Goal: Contribute content: Add original content to the website for others to see

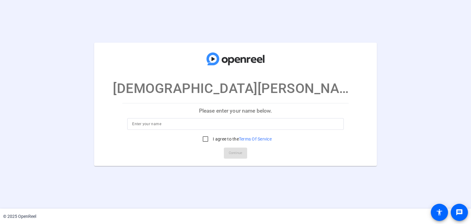
click at [222, 110] on p "Please enter your name below." at bounding box center [235, 110] width 226 height 15
click at [196, 127] on input at bounding box center [235, 123] width 206 height 7
type input "Christian Geiser"
click at [205, 138] on input "I agree to the Terms Of Service" at bounding box center [205, 139] width 12 height 12
checkbox input "true"
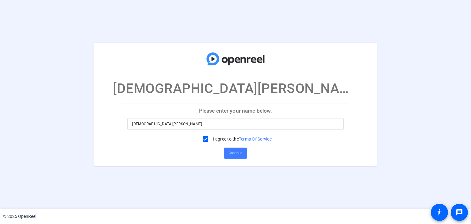
click at [235, 151] on span "Continue" at bounding box center [235, 152] width 13 height 9
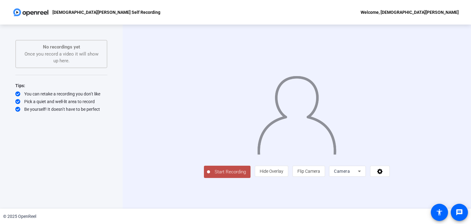
click at [210, 175] on span "Start Recording" at bounding box center [230, 171] width 40 height 7
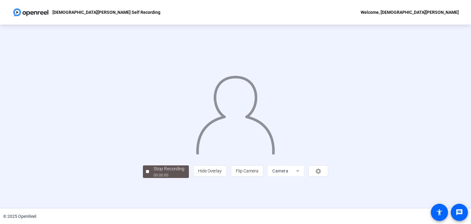
scroll to position [18, 0]
click at [154, 172] on div "Stop Recording" at bounding box center [169, 168] width 31 height 7
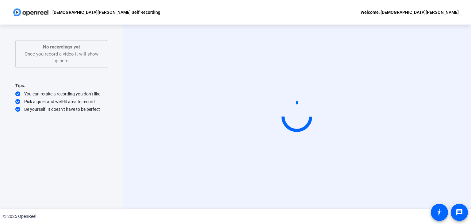
scroll to position [0, 0]
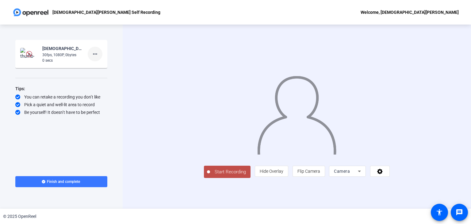
click at [95, 54] on mat-icon "more_horiz" at bounding box center [94, 53] width 7 height 7
click at [97, 67] on span "Delete clip" at bounding box center [105, 66] width 25 height 7
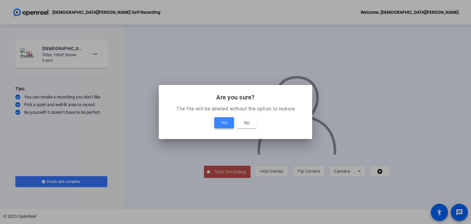
click at [224, 120] on span "Yes" at bounding box center [224, 122] width 7 height 7
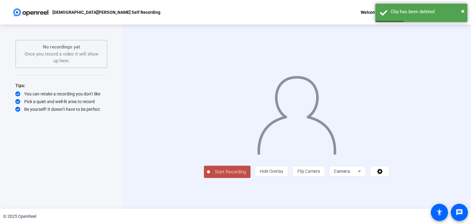
click at [363, 175] on icon at bounding box center [359, 170] width 7 height 7
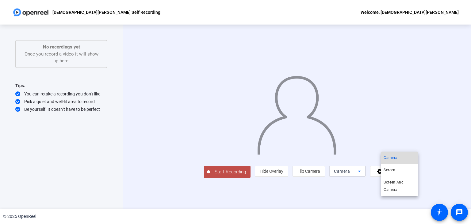
click at [393, 154] on span "Camera" at bounding box center [390, 157] width 14 height 7
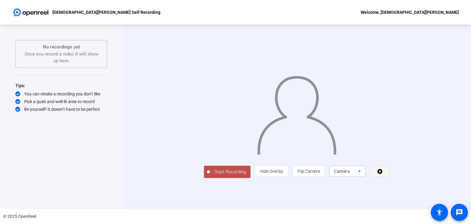
click at [383, 174] on icon at bounding box center [379, 171] width 7 height 6
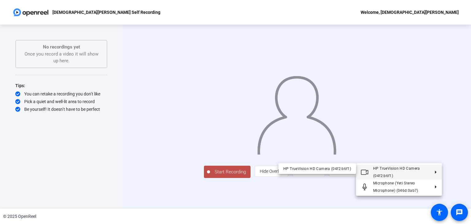
click at [435, 169] on button "HP TrueVision HD Camera (04f2:b6f1)" at bounding box center [399, 172] width 86 height 15
click at [434, 170] on icon at bounding box center [432, 171] width 7 height 3
click at [436, 171] on icon at bounding box center [432, 171] width 7 height 3
click at [432, 200] on div at bounding box center [235, 112] width 471 height 224
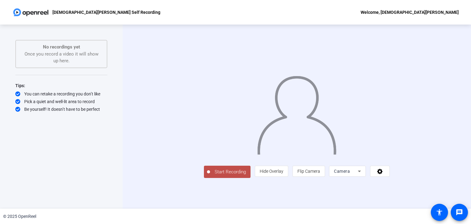
click at [383, 174] on icon at bounding box center [379, 171] width 7 height 6
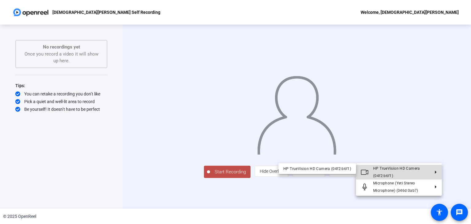
click at [410, 169] on span "HP TrueVision HD Camera (04f2:b6f1)" at bounding box center [396, 172] width 47 height 12
click at [436, 171] on button "HP TrueVision HD Camera (04f2:b6f1)" at bounding box center [399, 172] width 86 height 15
click at [436, 171] on icon at bounding box center [432, 171] width 7 height 3
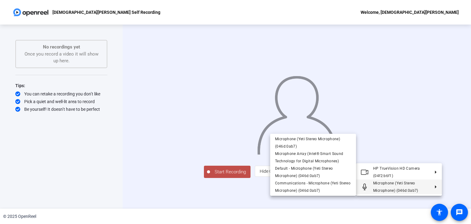
click at [411, 200] on div at bounding box center [235, 112] width 471 height 224
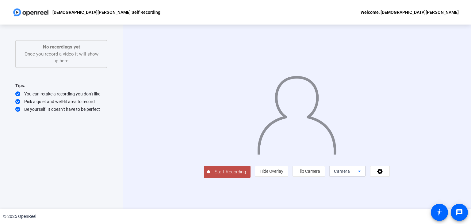
click at [361, 172] on icon at bounding box center [359, 171] width 3 height 2
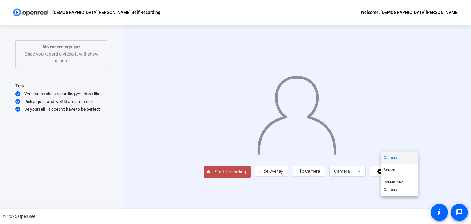
click at [411, 201] on div at bounding box center [235, 112] width 471 height 224
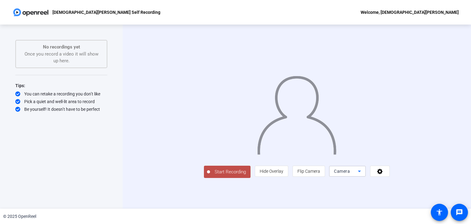
click at [363, 175] on icon at bounding box center [359, 170] width 7 height 7
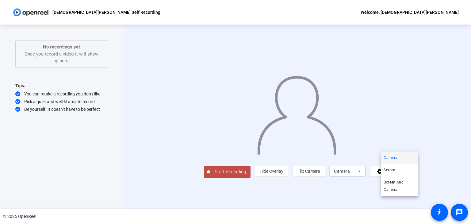
click at [432, 201] on div at bounding box center [235, 112] width 471 height 224
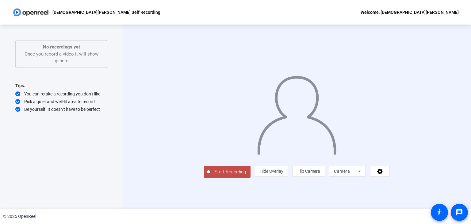
click at [383, 174] on icon at bounding box center [379, 171] width 7 height 6
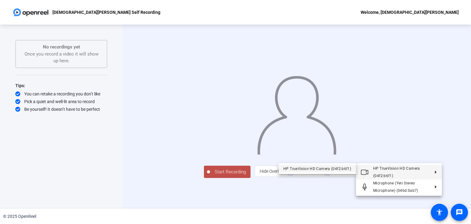
click at [326, 166] on div "HP TrueVision HD Camera (04f2:b6f1)" at bounding box center [317, 168] width 68 height 7
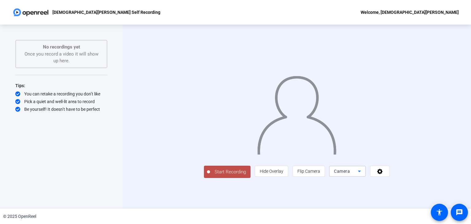
click at [363, 175] on icon at bounding box center [359, 170] width 7 height 7
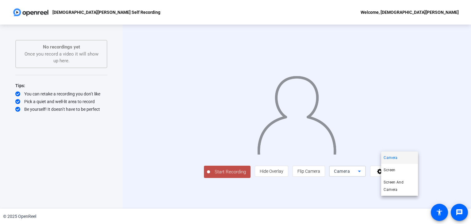
click at [434, 200] on div at bounding box center [235, 112] width 471 height 224
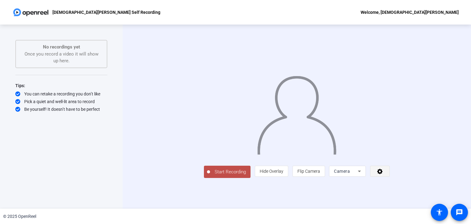
click at [383, 174] on icon at bounding box center [379, 171] width 7 height 6
click at [363, 175] on icon at bounding box center [359, 170] width 7 height 7
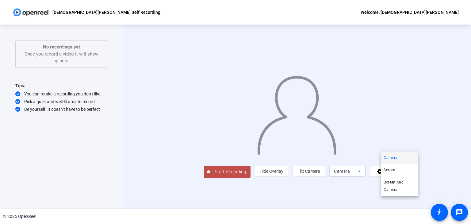
click at [429, 199] on div at bounding box center [235, 112] width 471 height 224
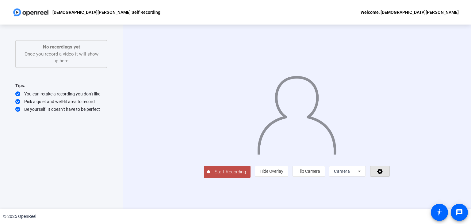
click at [383, 174] on icon at bounding box center [379, 171] width 7 height 6
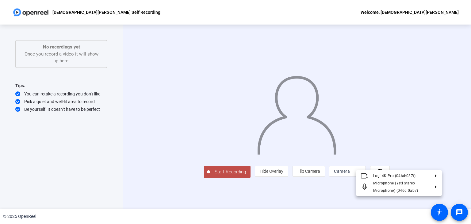
click at [181, 201] on div at bounding box center [235, 112] width 471 height 224
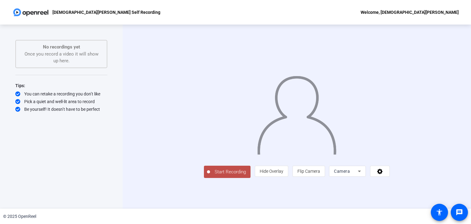
click at [210, 175] on span "Start Recording" at bounding box center [230, 171] width 40 height 7
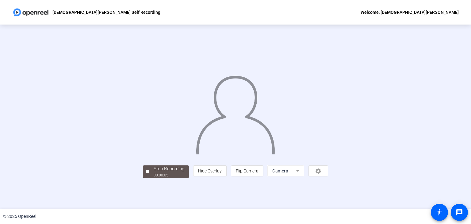
scroll to position [18, 0]
click at [154, 172] on div "Stop Recording" at bounding box center [169, 168] width 31 height 7
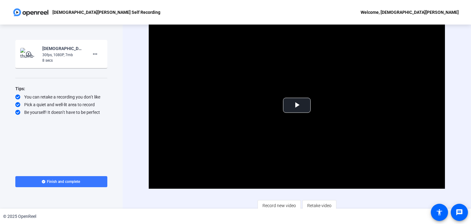
click at [29, 53] on mat-icon "play_circle_outline" at bounding box center [28, 54] width 7 height 6
click at [297, 105] on span "Video Player" at bounding box center [297, 105] width 0 height 0
